Goal: Information Seeking & Learning: Learn about a topic

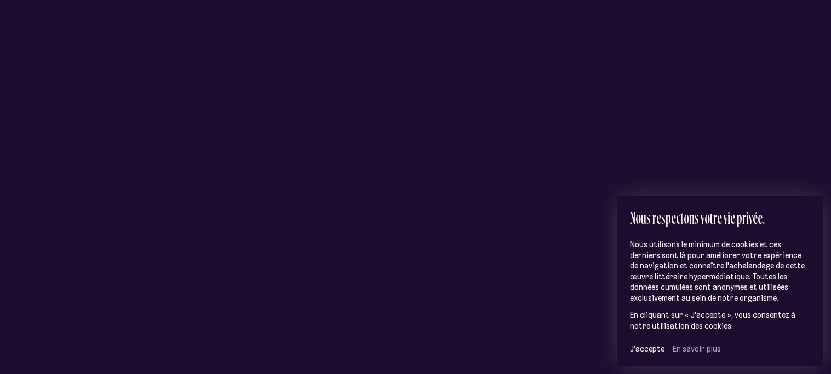
scroll to position [74, 0]
click at [647, 351] on span "J’accepte" at bounding box center [647, 349] width 34 height 10
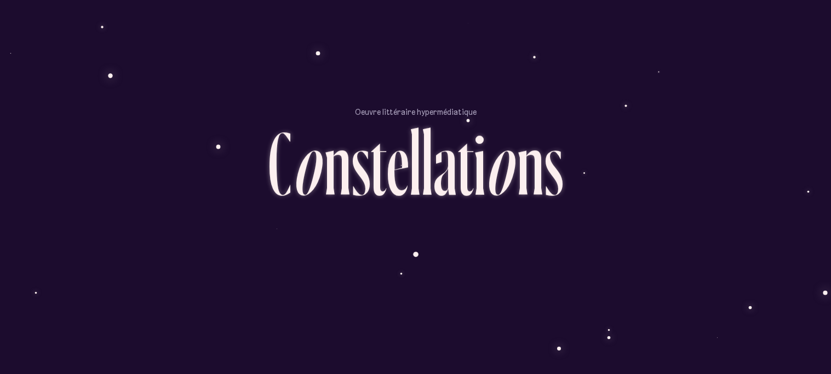
scroll to position [23, 0]
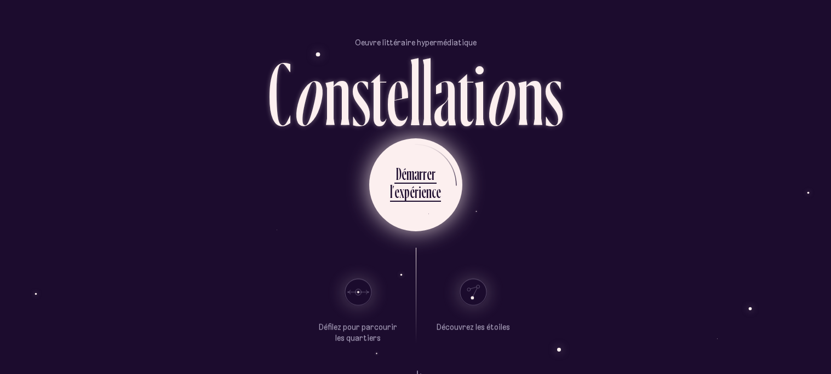
click at [431, 194] on div "c" at bounding box center [433, 191] width 4 height 21
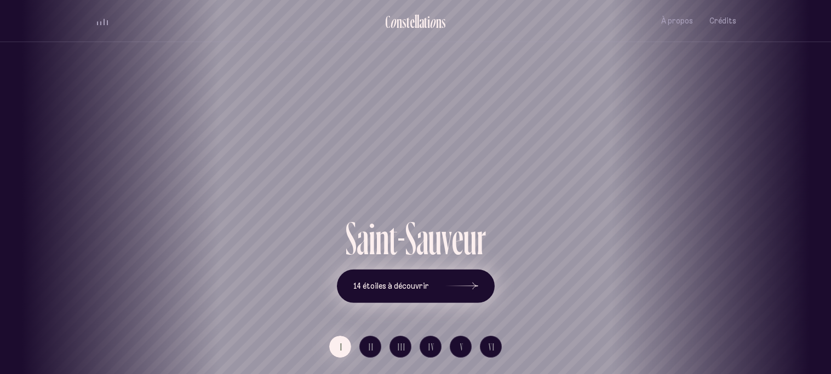
click at [450, 268] on icon at bounding box center [461, 286] width 33 height 82
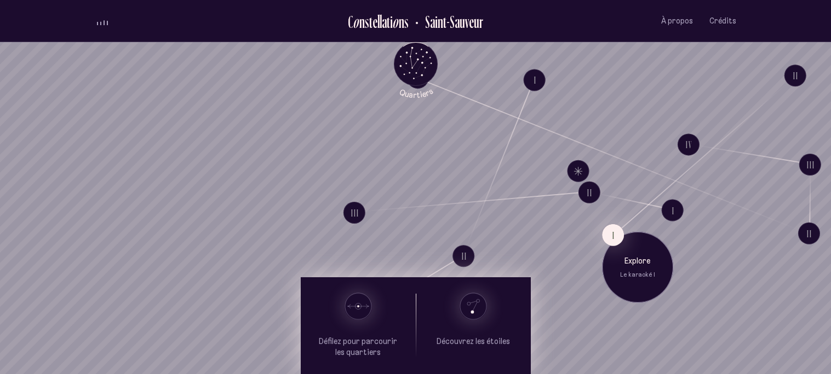
click at [623, 232] on div "Explore Le karaoké I" at bounding box center [637, 267] width 71 height 71
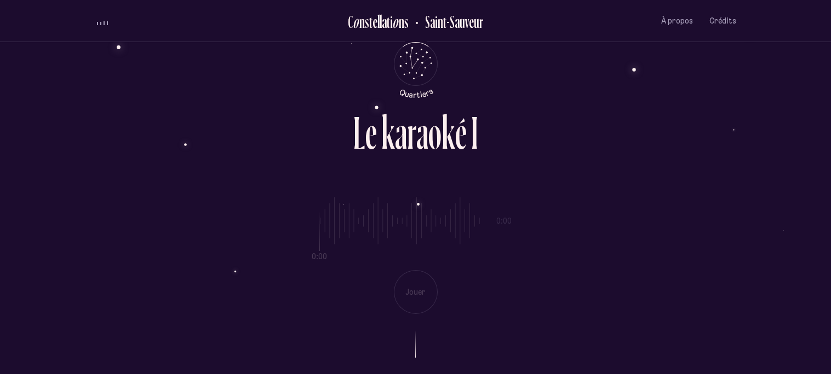
click at [430, 299] on div "0:00 0:00 Jouer" at bounding box center [415, 247] width 641 height 134
click at [523, 177] on div "L e k a r a o k é I" at bounding box center [415, 145] width 641 height 71
click at [424, 154] on div "a" at bounding box center [422, 133] width 12 height 47
click at [429, 165] on div "L e k a r a o k é I" at bounding box center [415, 145] width 641 height 71
click at [509, 202] on div "0:00 0:00 Jouer" at bounding box center [415, 247] width 641 height 134
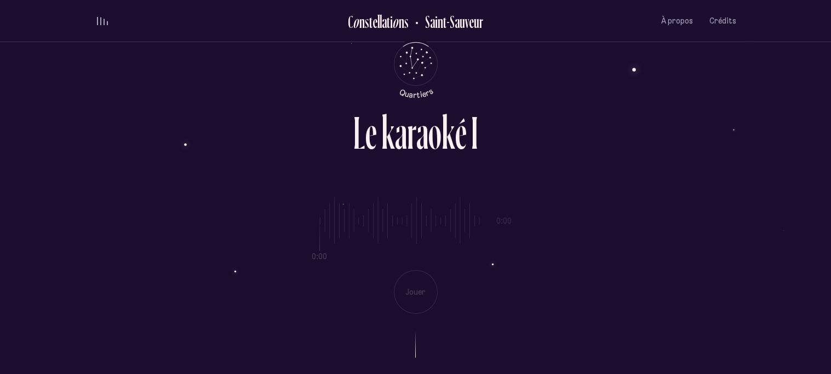
click at [508, 216] on div "0:00 0:00 Jouer" at bounding box center [415, 247] width 641 height 134
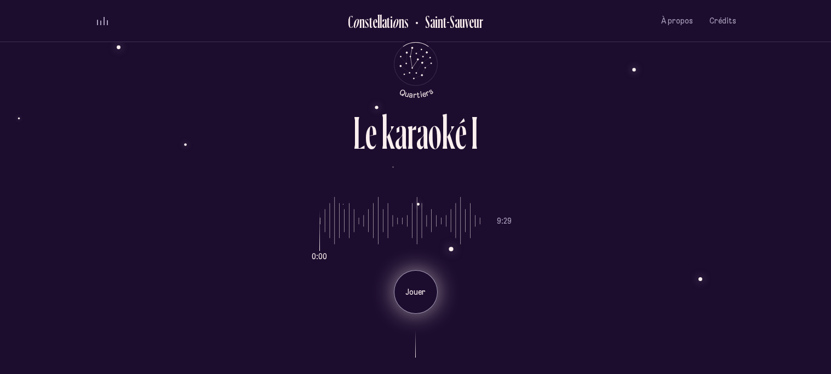
click at [422, 307] on div "Jouer" at bounding box center [416, 292] width 44 height 44
click at [394, 292] on div "Pause" at bounding box center [416, 292] width 44 height 44
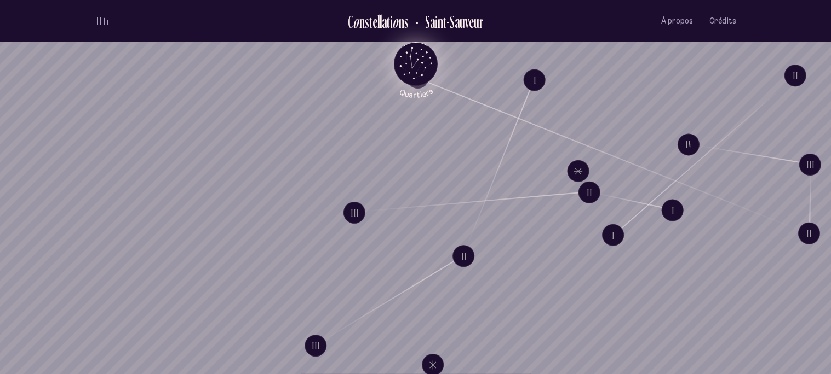
click at [416, 72] on icon "Quartiers" at bounding box center [415, 81] width 64 height 33
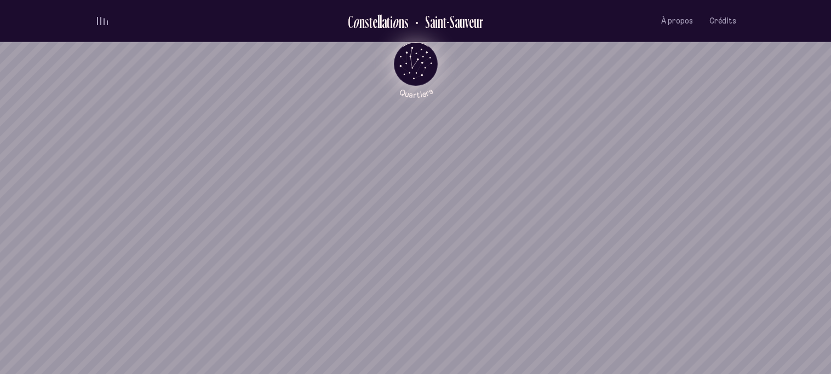
click at [410, 90] on tspan "Quartiers" at bounding box center [416, 93] width 37 height 14
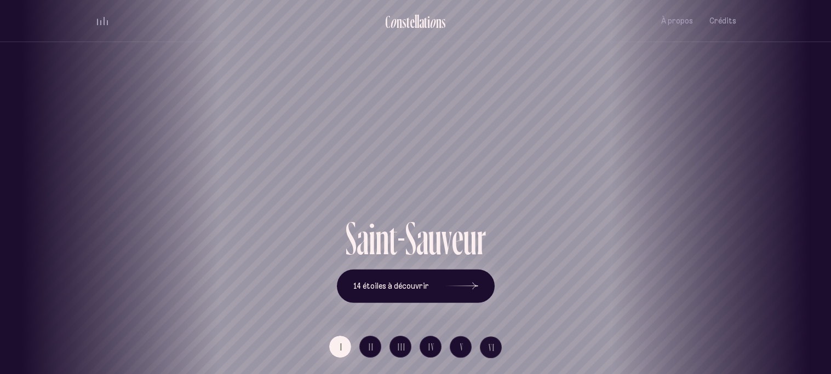
click at [754, 294] on div "[GEOGRAPHIC_DATA] [GEOGRAPHIC_DATA] [GEOGRAPHIC_DATA] [GEOGRAPHIC_DATA] [GEOGRA…" at bounding box center [415, 187] width 831 height 374
click at [754, 293] on div "[GEOGRAPHIC_DATA] [GEOGRAPHIC_DATA] [GEOGRAPHIC_DATA] [GEOGRAPHIC_DATA] [GEOGRA…" at bounding box center [415, 187] width 831 height 374
click at [368, 340] on button "II" at bounding box center [370, 347] width 22 height 22
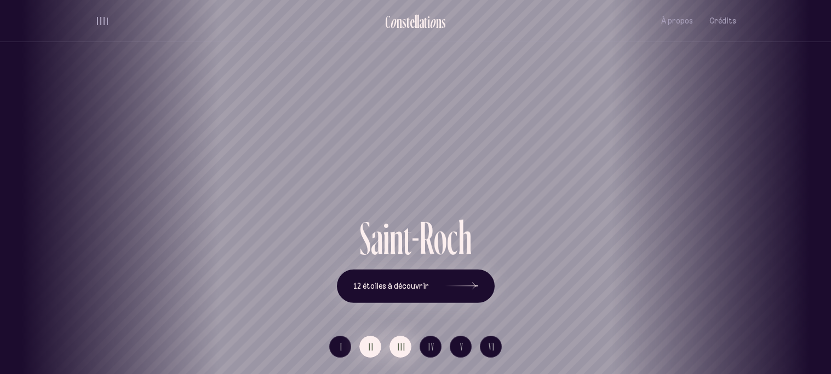
click at [405, 347] on span "III" at bounding box center [401, 347] width 8 height 9
click at [428, 347] on span "IV" at bounding box center [431, 347] width 7 height 9
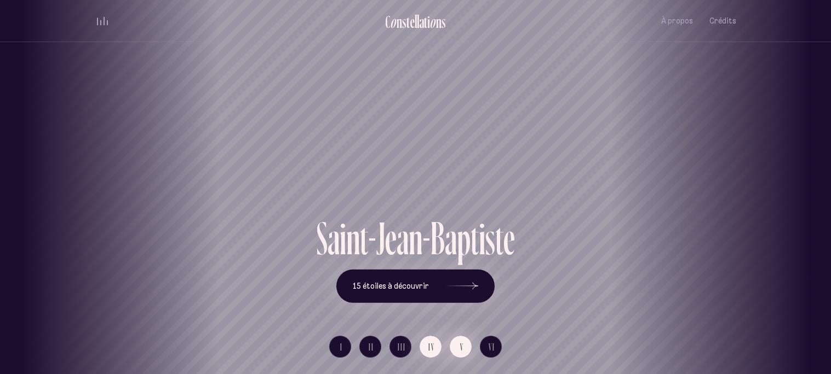
click at [453, 348] on button "V" at bounding box center [461, 347] width 22 height 22
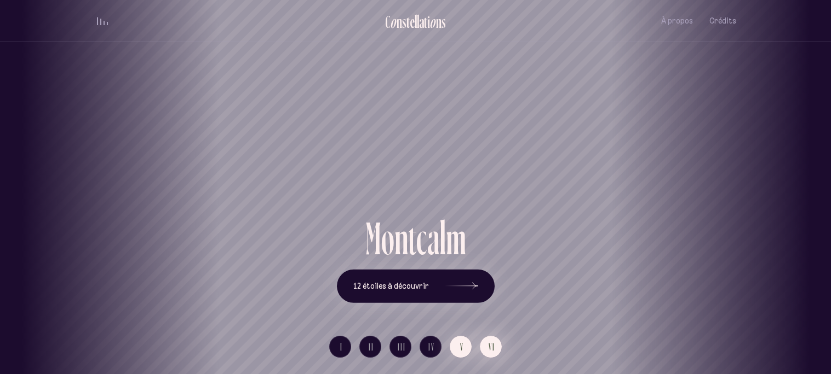
click at [490, 347] on span "VI" at bounding box center [491, 347] width 7 height 9
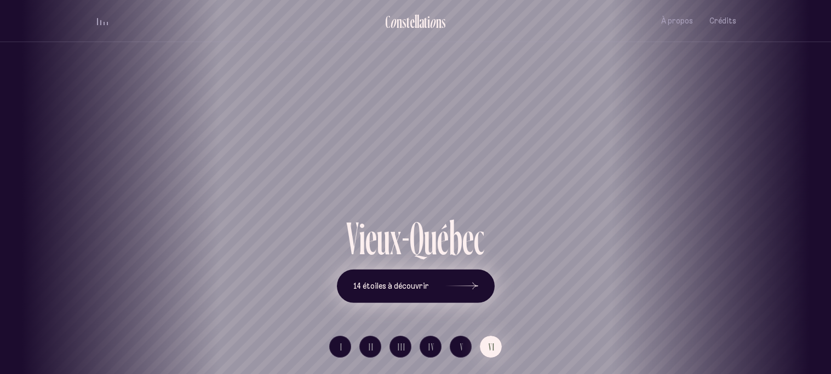
click at [445, 301] on icon at bounding box center [461, 286] width 33 height 82
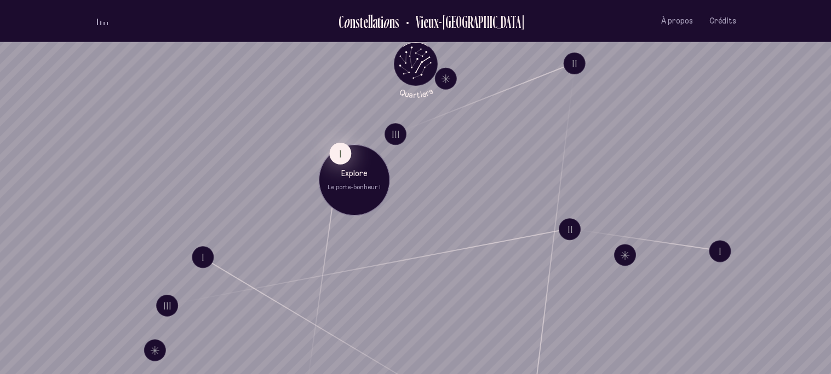
click at [339, 148] on button "I" at bounding box center [340, 154] width 22 height 22
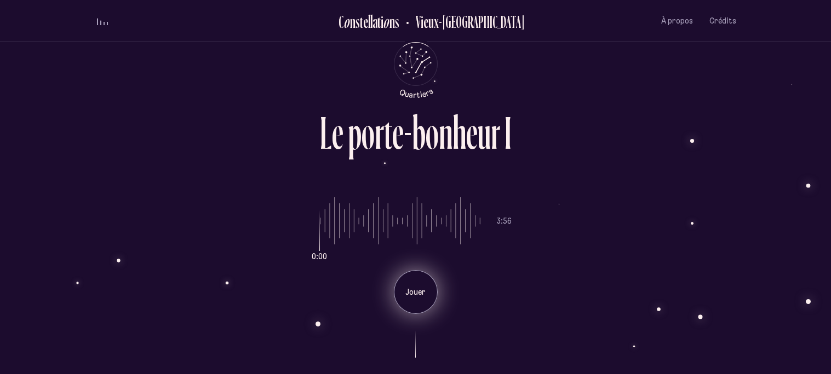
click at [410, 304] on div "Jouer" at bounding box center [416, 292] width 44 height 44
click at [410, 307] on div "Pause" at bounding box center [416, 292] width 44 height 44
click at [410, 307] on div "Jouer" at bounding box center [416, 292] width 44 height 44
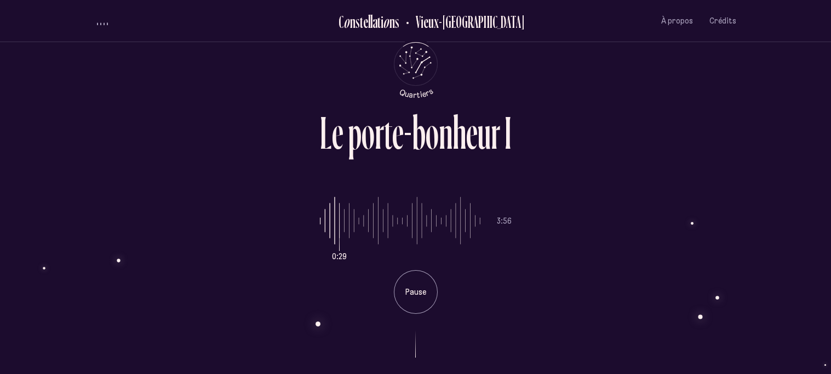
click at [325, 218] on input "range" at bounding box center [400, 221] width 160 height 82
click at [326, 219] on input "range" at bounding box center [400, 221] width 160 height 82
drag, startPoint x: 336, startPoint y: 226, endPoint x: 330, endPoint y: 227, distance: 6.0
click at [330, 227] on input "range" at bounding box center [400, 221] width 160 height 82
click at [342, 217] on input "range" at bounding box center [400, 221] width 160 height 82
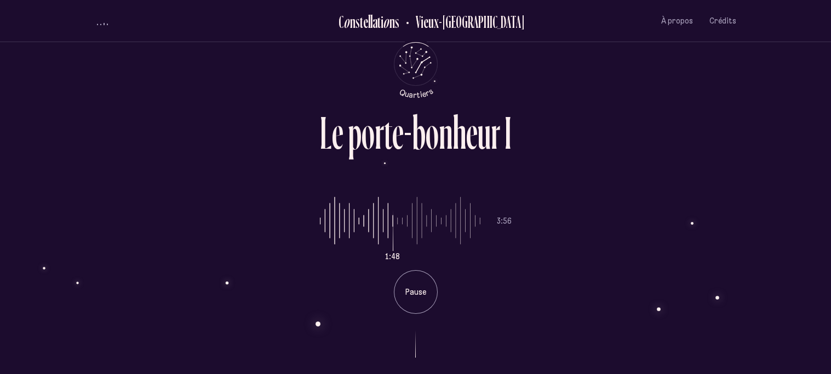
click at [380, 228] on input "range" at bounding box center [400, 221] width 160 height 82
type input "**"
click at [376, 234] on input "range" at bounding box center [400, 221] width 160 height 82
click at [681, 133] on div "L e p o r t e - b o n h e u r I" at bounding box center [415, 129] width 641 height 38
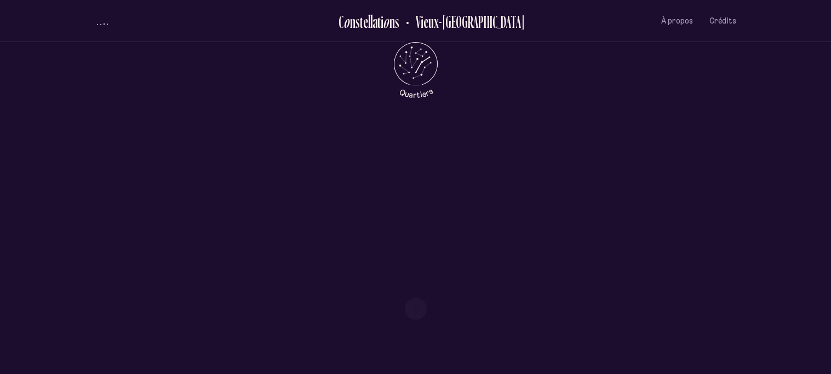
scroll to position [474, 0]
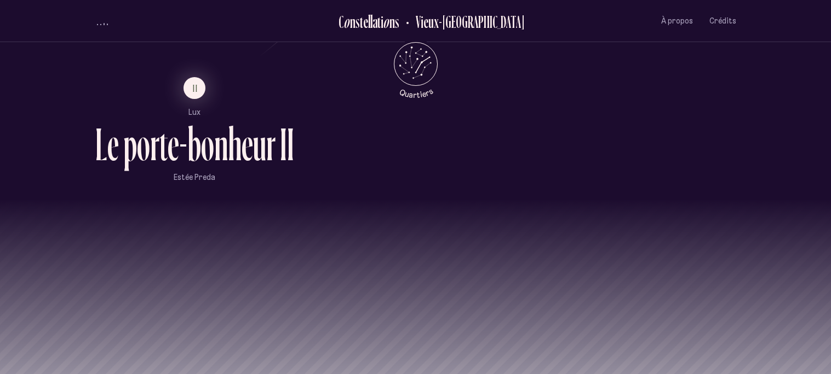
scroll to position [813, 0]
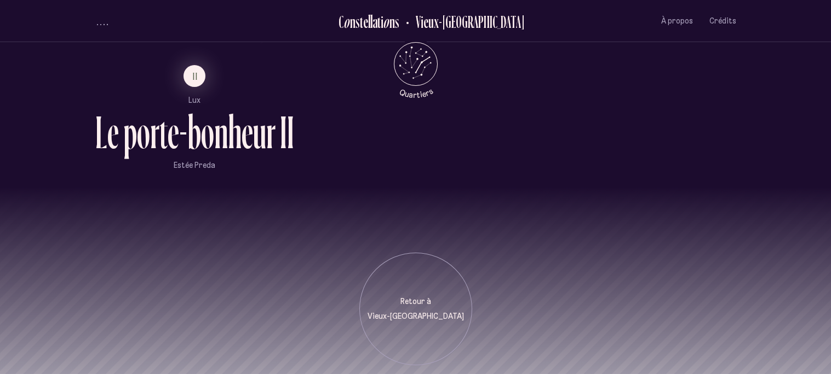
click at [194, 109] on div "b" at bounding box center [194, 132] width 14 height 47
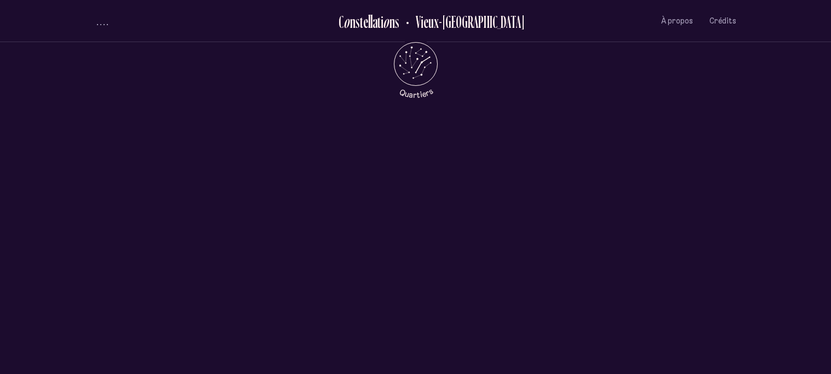
scroll to position [0, 0]
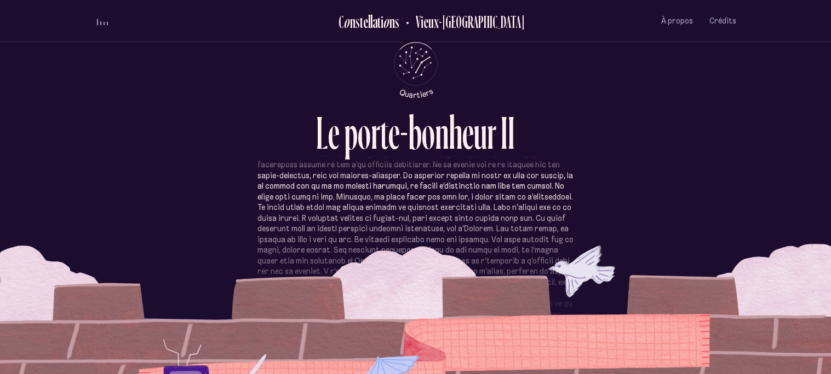
scroll to position [87, 0]
click at [415, 288] on p at bounding box center [415, 211] width 316 height 235
click at [481, 255] on p at bounding box center [415, 176] width 316 height 235
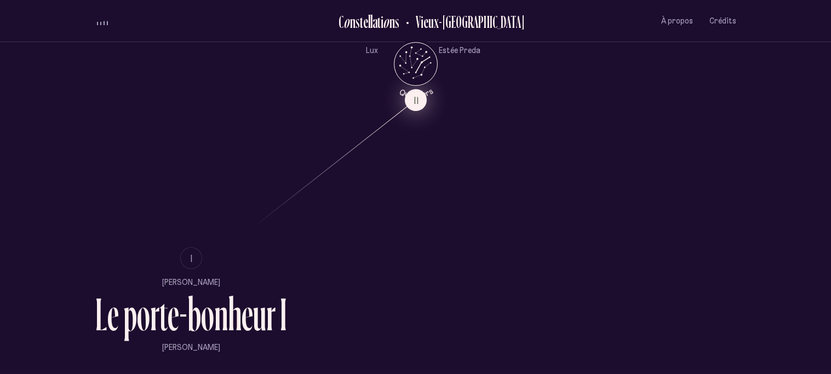
scroll to position [634, 0]
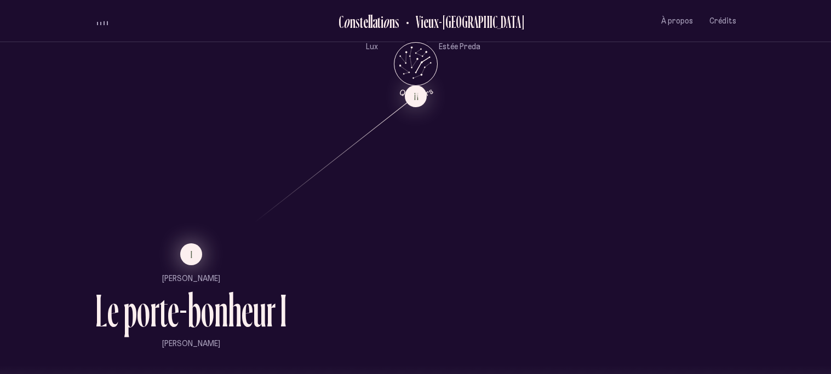
click at [182, 256] on button "I" at bounding box center [191, 255] width 22 height 22
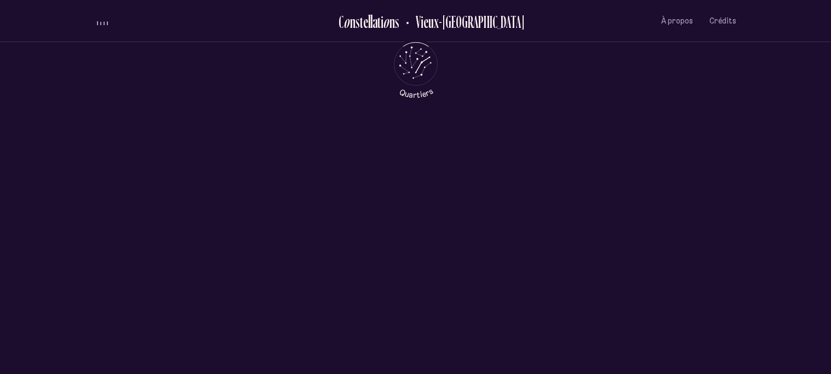
scroll to position [0, 0]
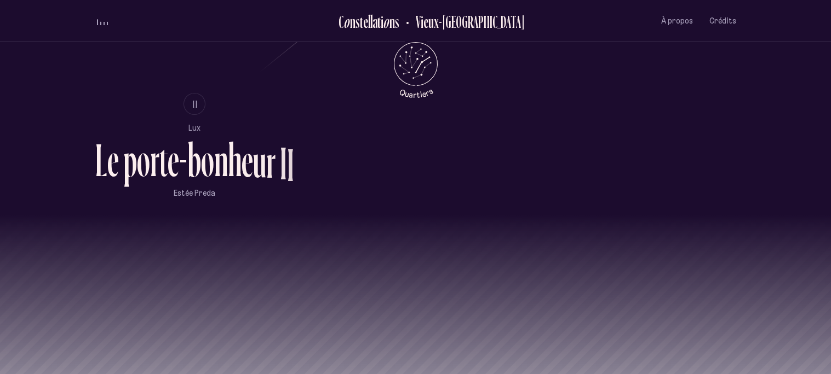
scroll to position [813, 0]
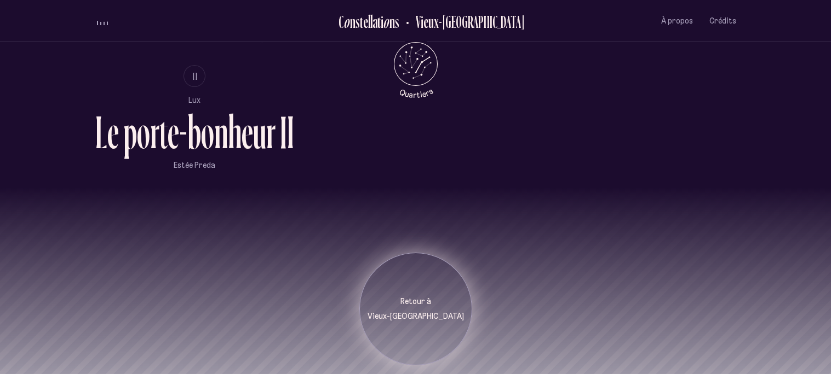
click at [408, 302] on div "Retour à [GEOGRAPHIC_DATA]" at bounding box center [415, 309] width 113 height 113
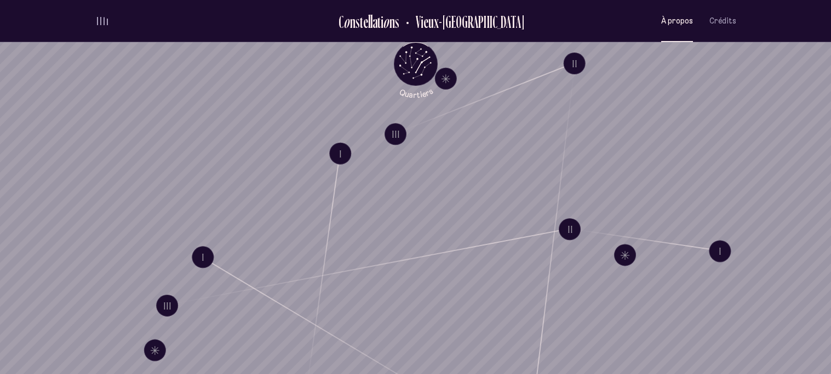
click at [671, 26] on button "À propos" at bounding box center [677, 21] width 32 height 26
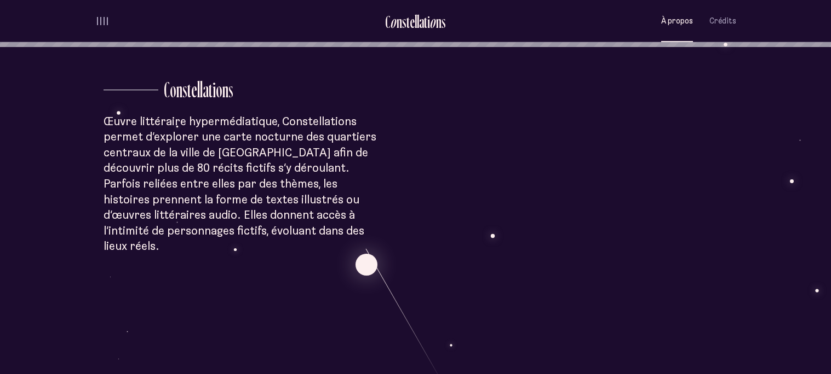
scroll to position [321, 0]
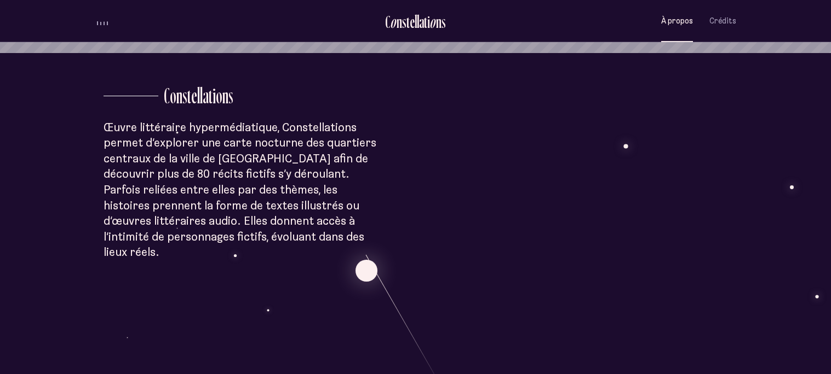
click at [366, 280] on div "À p r o p o s C o n s t e l l a t i o n s Œuvre littéraire hypermédiatique, Con…" at bounding box center [415, 363] width 831 height 1369
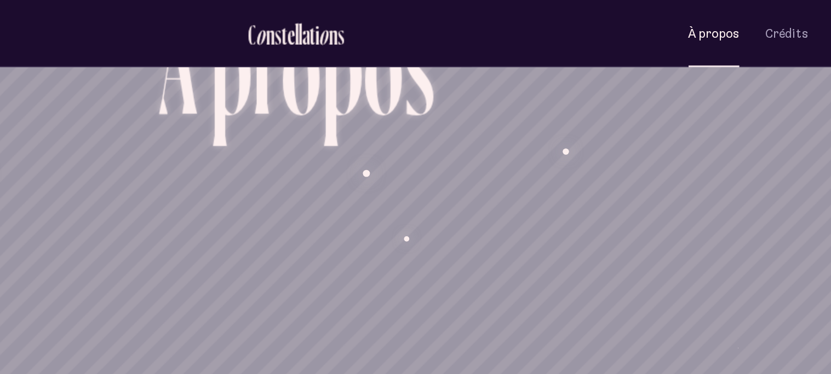
scroll to position [0, 0]
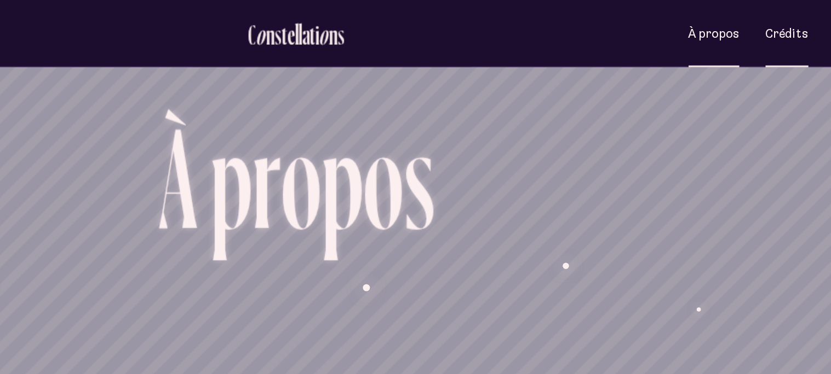
click at [729, 31] on button "Crédits" at bounding box center [722, 21] width 27 height 26
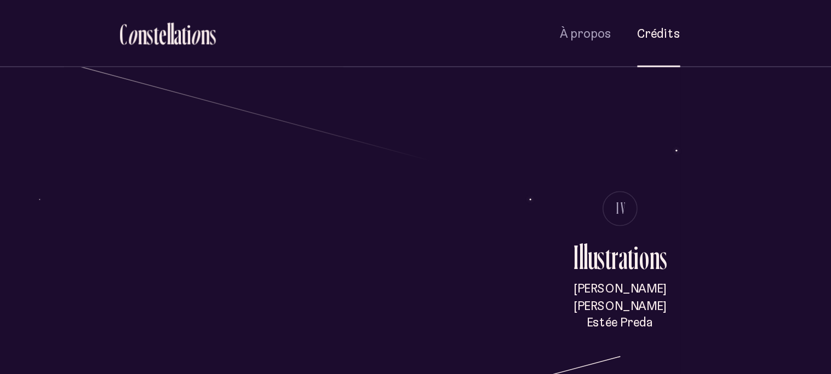
scroll to position [829, 0]
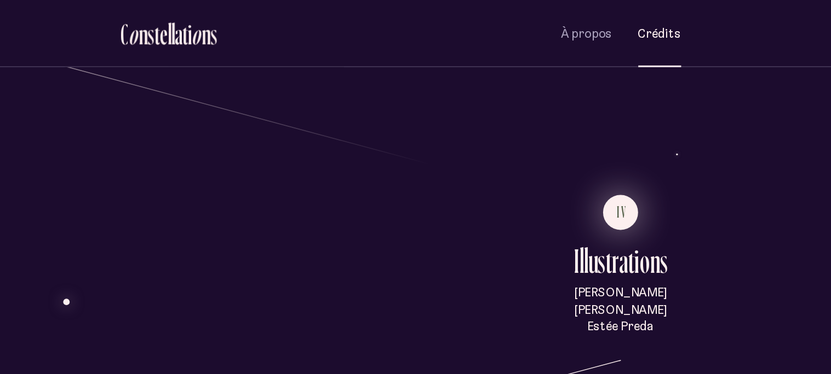
click at [700, 128] on span "IV" at bounding box center [699, 132] width 7 height 9
click at [701, 130] on span "IV" at bounding box center [699, 132] width 7 height 9
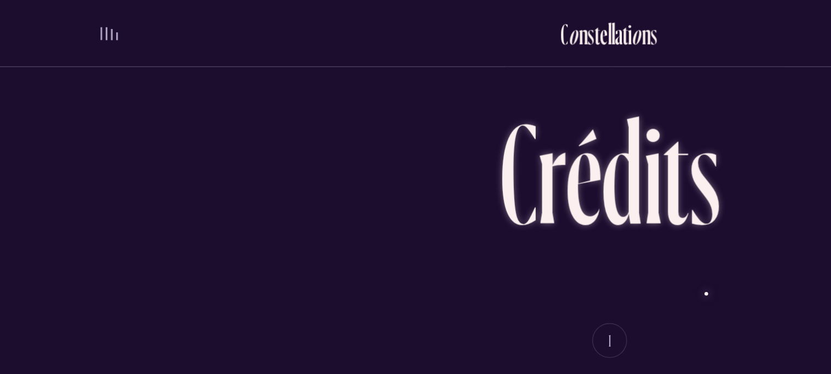
scroll to position [0, 0]
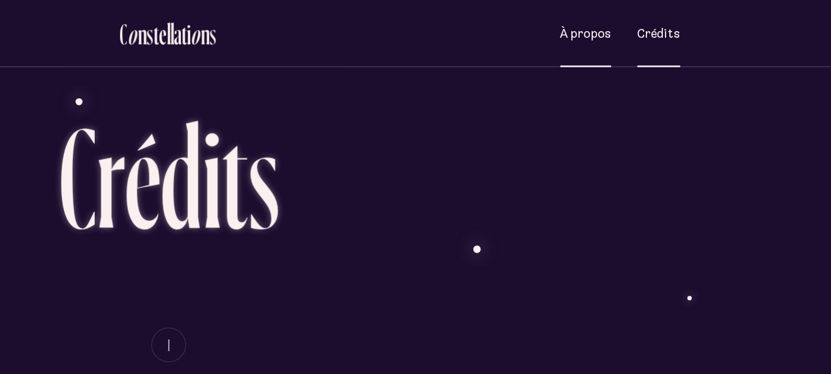
click at [682, 18] on span "À propos" at bounding box center [677, 20] width 32 height 9
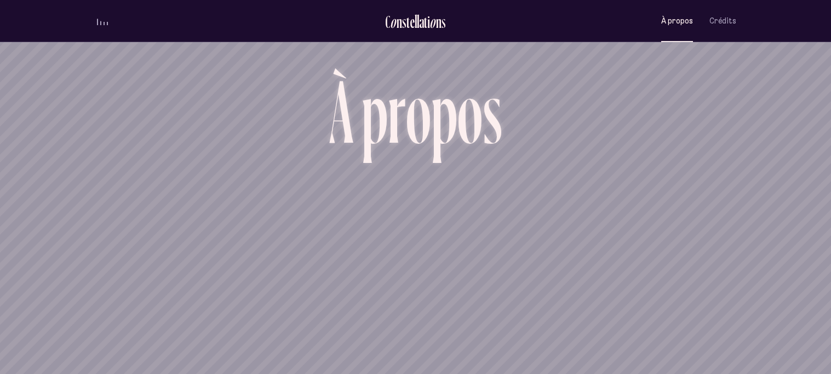
click at [112, 16] on li at bounding box center [199, 20] width 208 height 11
click at [426, 41] on header "C o n s t e l l a t i o n s [GEOGRAPHIC_DATA] À propos Crédits Menu Quartiers À…" at bounding box center [415, 21] width 831 height 42
click at [426, 31] on div "t" at bounding box center [425, 22] width 3 height 18
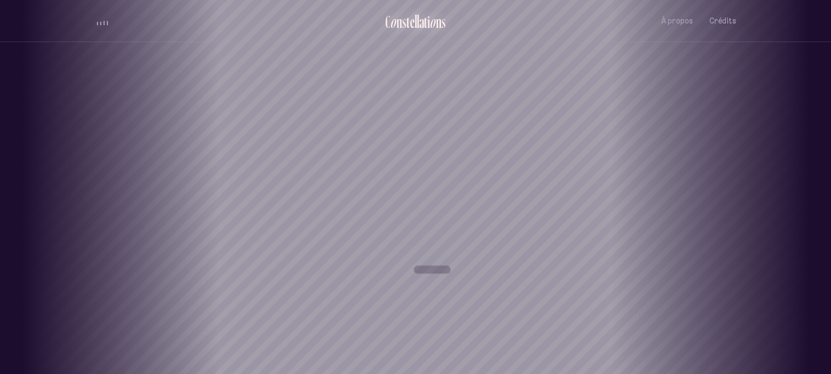
click at [424, 23] on div "t" at bounding box center [425, 22] width 3 height 18
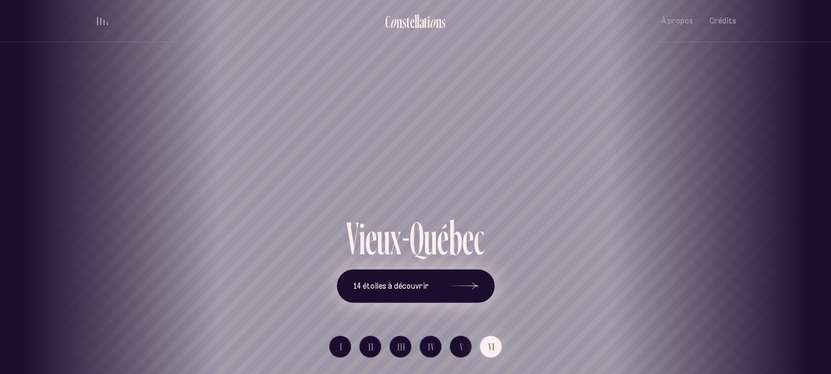
click at [456, 293] on icon at bounding box center [461, 286] width 33 height 82
click at [811, 258] on div "[GEOGRAPHIC_DATA] [GEOGRAPHIC_DATA] [GEOGRAPHIC_DATA] [GEOGRAPHIC_DATA] [GEOGRA…" at bounding box center [415, 187] width 831 height 374
click at [460, 343] on span "V" at bounding box center [462, 347] width 4 height 9
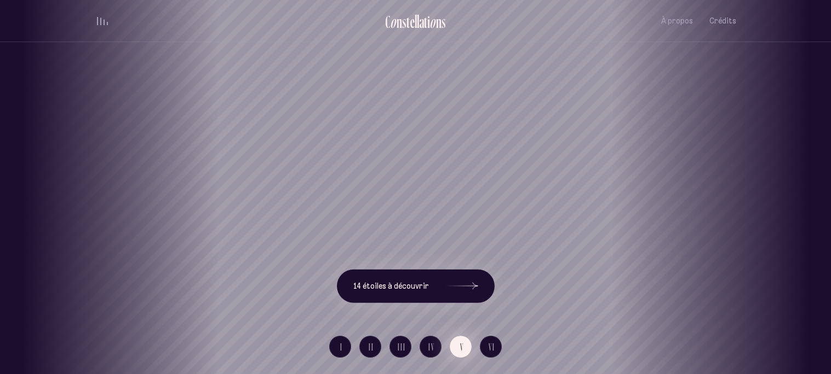
click at [460, 343] on span "V" at bounding box center [462, 347] width 4 height 9
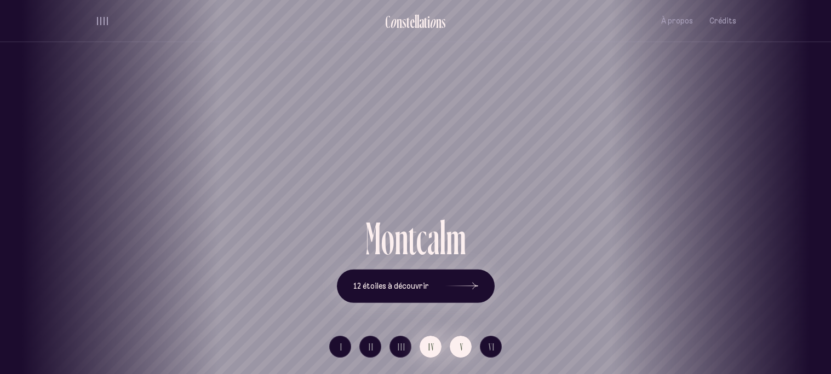
click at [428, 343] on span "IV" at bounding box center [431, 347] width 7 height 9
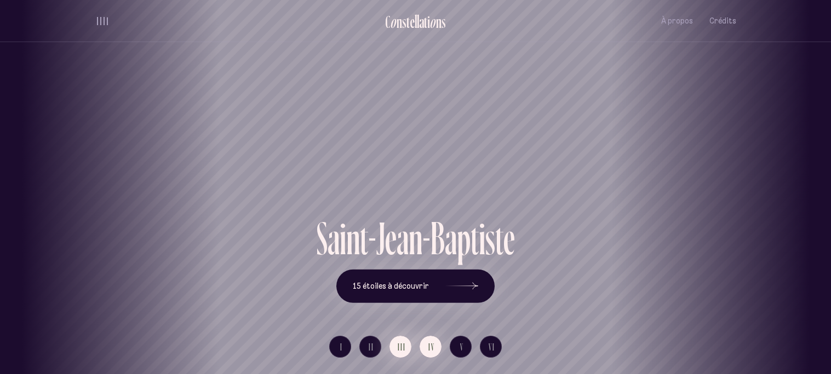
click at [402, 345] on span "III" at bounding box center [401, 347] width 8 height 9
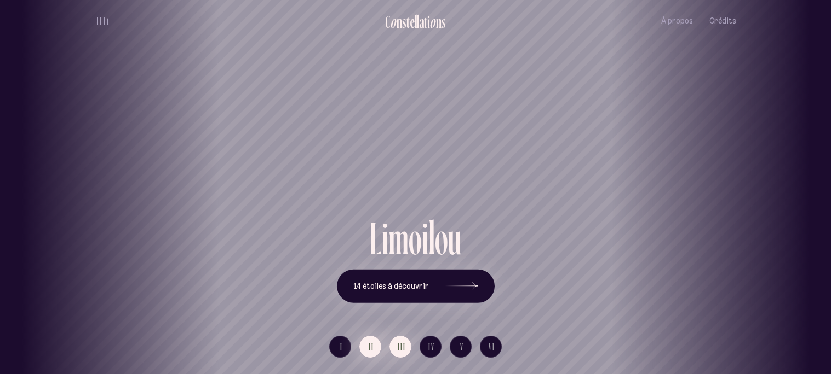
click at [371, 345] on span "II" at bounding box center [370, 347] width 5 height 9
click at [350, 352] on li "I" at bounding box center [340, 347] width 22 height 22
click at [345, 350] on button "I" at bounding box center [340, 347] width 22 height 22
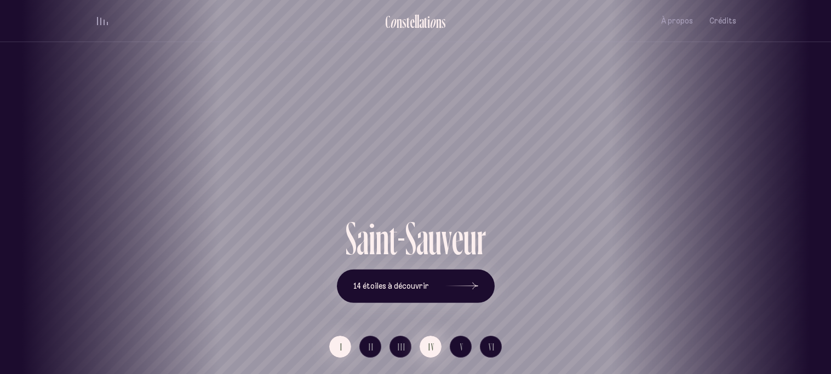
click at [430, 354] on button "IV" at bounding box center [430, 347] width 22 height 22
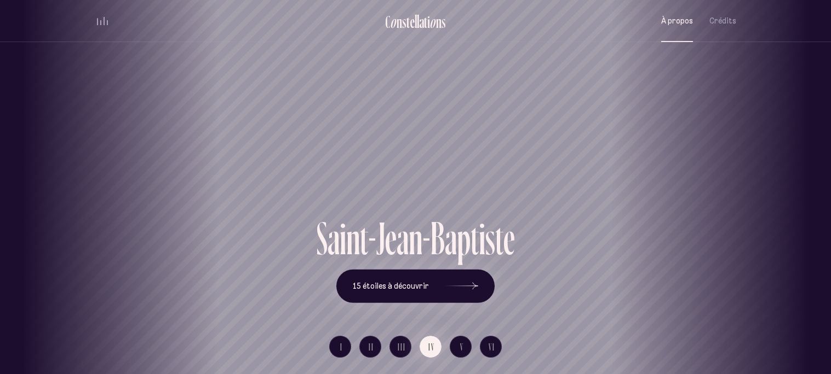
click at [668, 17] on span "À propos" at bounding box center [677, 20] width 32 height 9
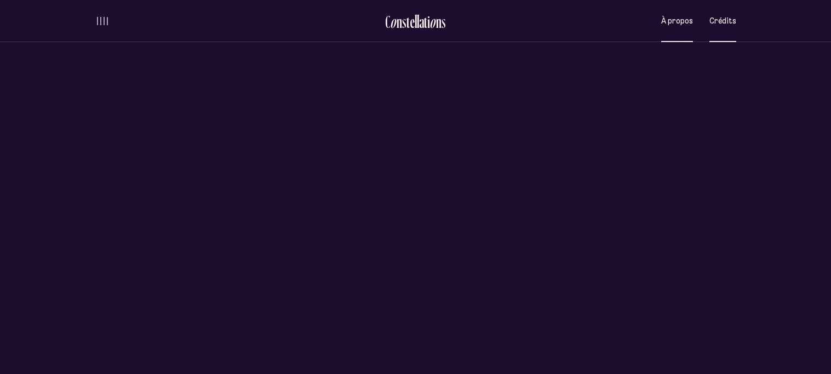
click at [718, 20] on span "Crédits" at bounding box center [722, 20] width 27 height 9
click at [672, 21] on span "À propos" at bounding box center [677, 20] width 32 height 9
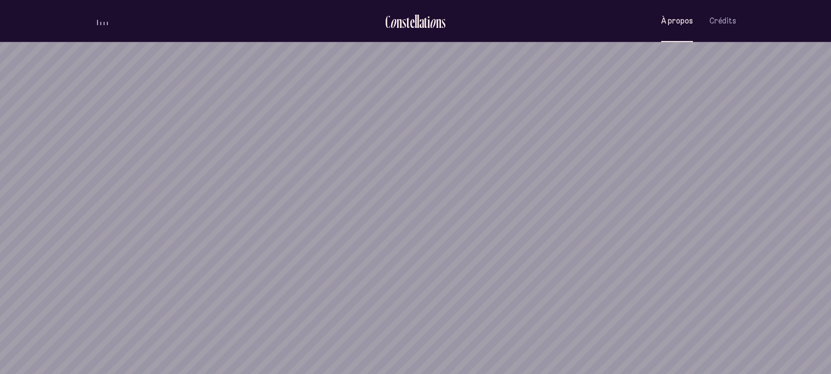
click at [693, 22] on span "À propos" at bounding box center [677, 20] width 32 height 9
click at [666, 28] on button "À propos" at bounding box center [677, 21] width 32 height 26
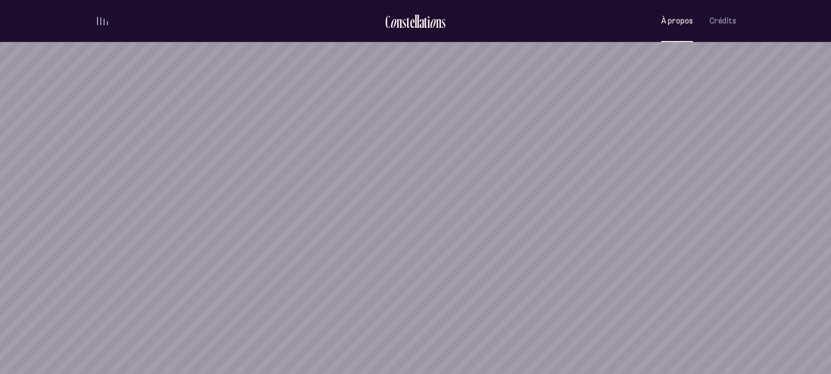
click at [666, 28] on button "À propos" at bounding box center [677, 21] width 32 height 26
click at [666, 31] on button "À propos" at bounding box center [677, 21] width 32 height 26
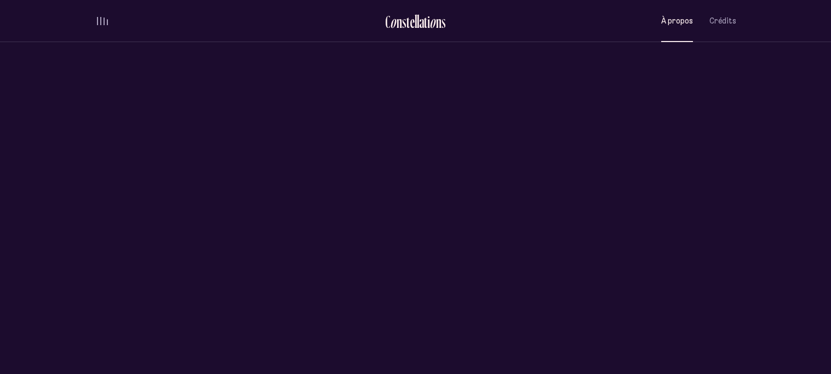
scroll to position [778, 0]
click at [711, 28] on button "Crédits" at bounding box center [722, 21] width 27 height 26
click at [711, 27] on button "Crédits" at bounding box center [722, 21] width 27 height 26
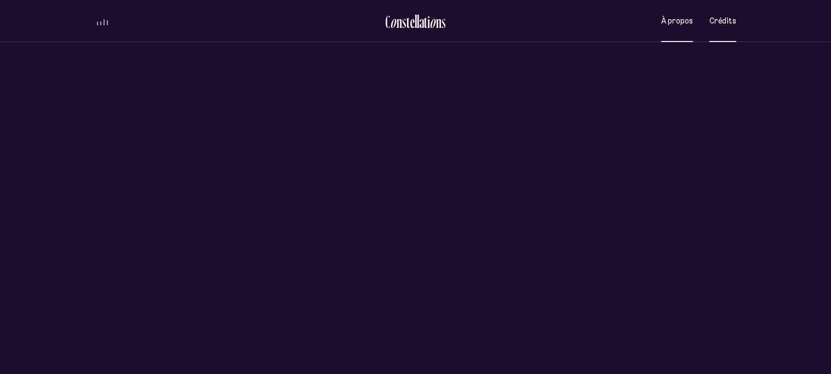
click at [713, 24] on span "Crédits" at bounding box center [722, 20] width 27 height 9
click at [426, 24] on div "t" at bounding box center [425, 22] width 3 height 18
click at [408, 22] on div "t" at bounding box center [407, 22] width 3 height 18
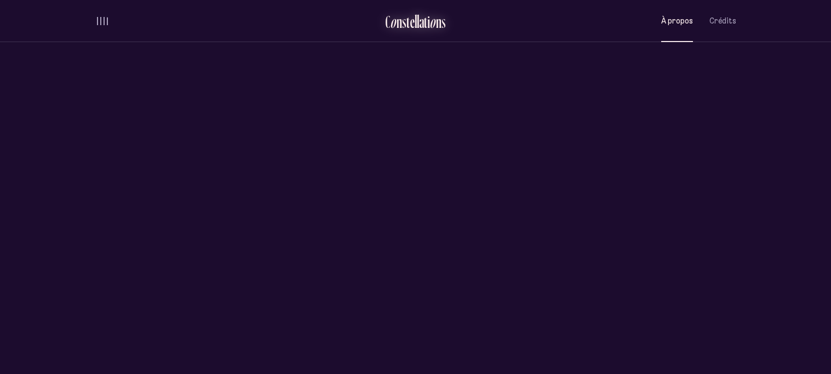
click at [408, 22] on div "t" at bounding box center [407, 22] width 3 height 18
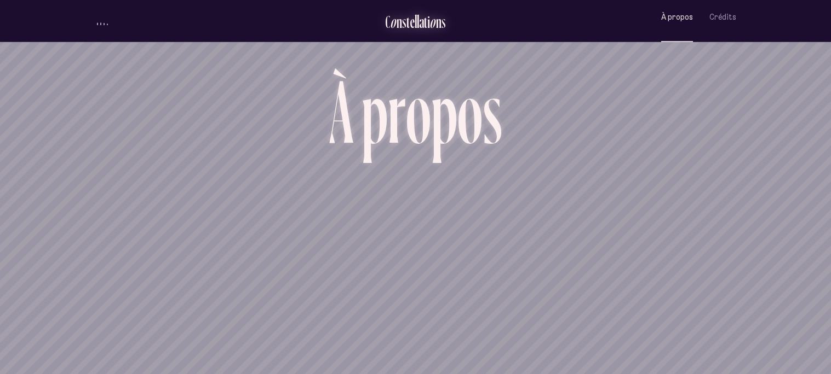
click at [443, 15] on div "s" at bounding box center [443, 22] width 4 height 18
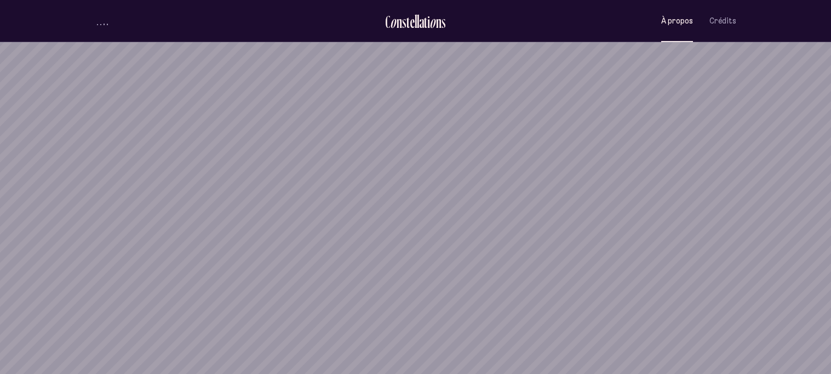
click at [662, 34] on button "À propos" at bounding box center [677, 21] width 32 height 26
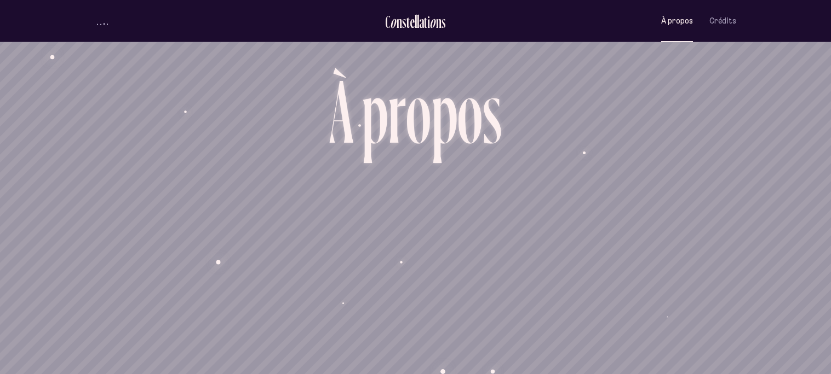
click at [740, 13] on div "C o n s t e l l a t i o n s À propos Crédits Menu Quartiers" at bounding box center [415, 21] width 657 height 42
click at [730, 31] on button "Crédits" at bounding box center [722, 21] width 27 height 26
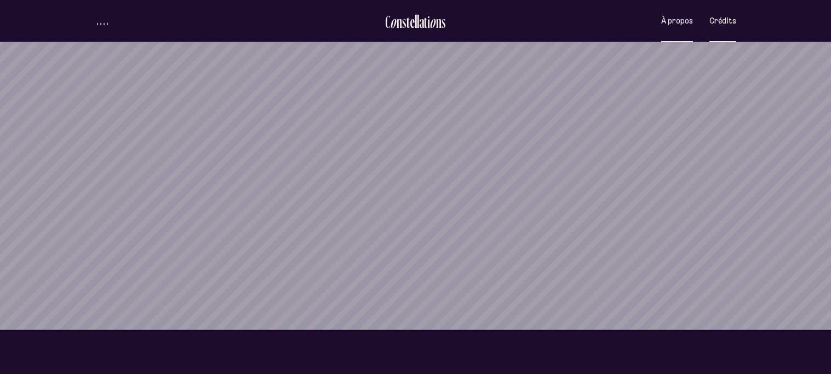
scroll to position [47, 0]
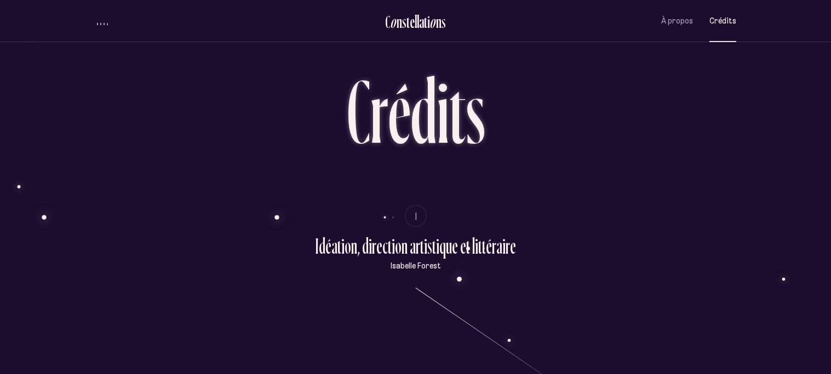
click at [652, 19] on div "À propos Crédits" at bounding box center [632, 21] width 208 height 26
click at [668, 27] on button "À propos" at bounding box center [677, 21] width 32 height 26
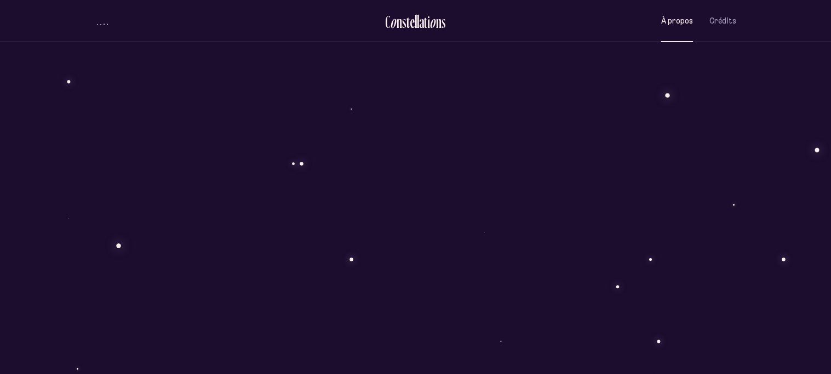
scroll to position [978, 0]
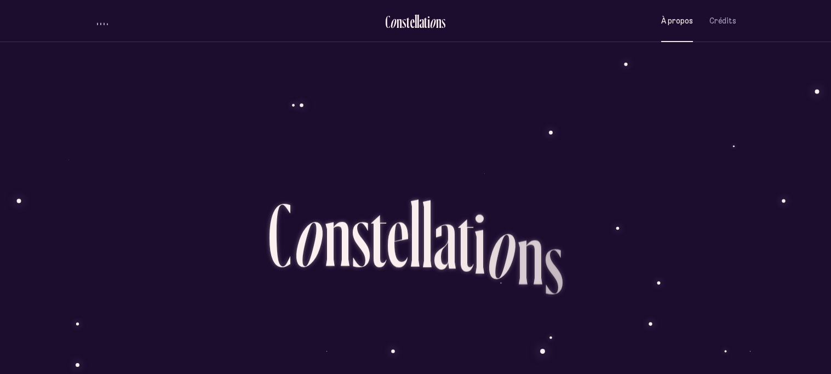
click at [744, 26] on div "C o n s t e l l a t i o n s À propos Crédits Menu Quartiers" at bounding box center [415, 21] width 657 height 42
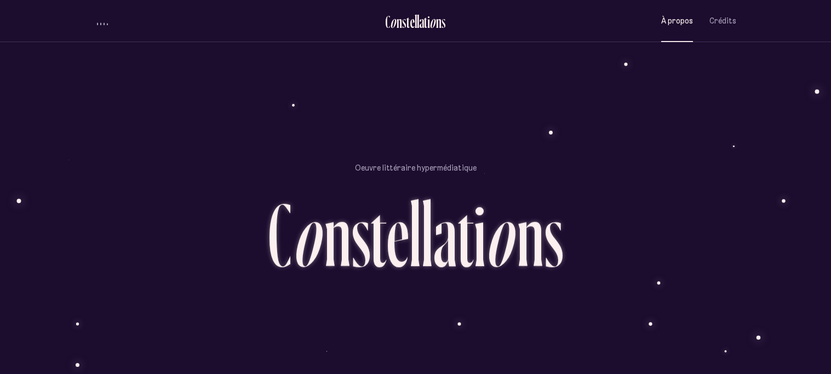
click at [735, 16] on div "C o n s t e l l a t i o n s À propos Crédits Menu Quartiers" at bounding box center [415, 21] width 657 height 42
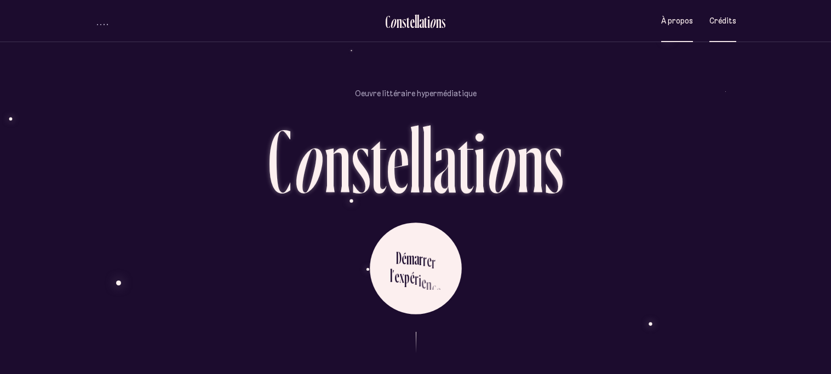
click at [723, 21] on span "Crédits" at bounding box center [722, 20] width 27 height 9
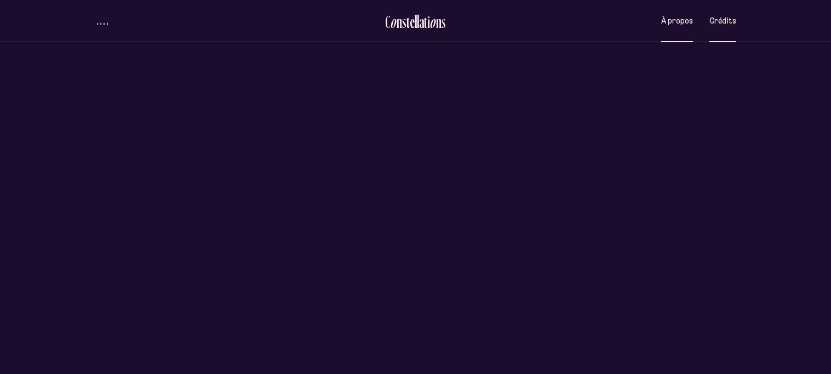
scroll to position [0, 0]
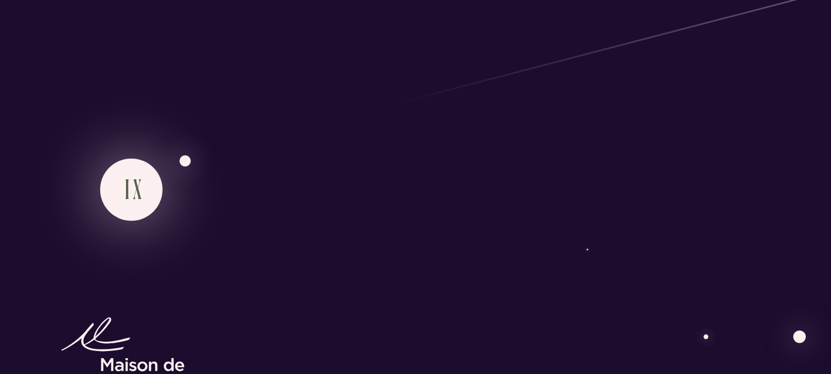
click at [134, 195] on span "IX" at bounding box center [134, 192] width 7 height 9
click at [134, 194] on span "IX" at bounding box center [134, 192] width 7 height 9
